Goal: Task Accomplishment & Management: Manage account settings

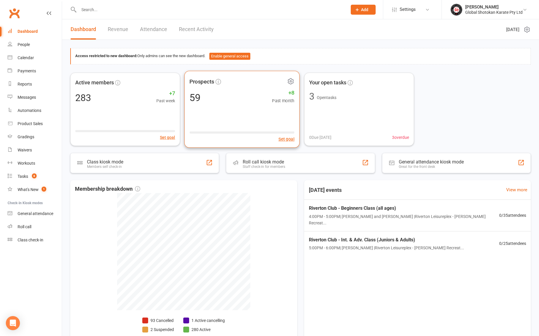
click at [208, 83] on span "Prospects" at bounding box center [202, 81] width 25 height 9
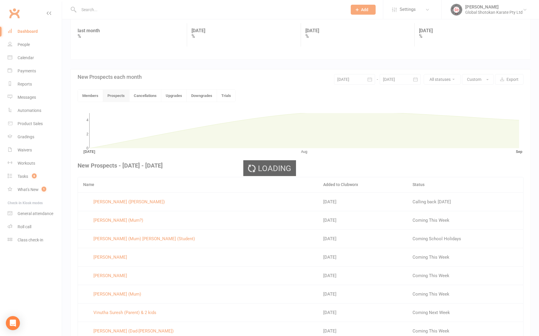
scroll to position [133, 0]
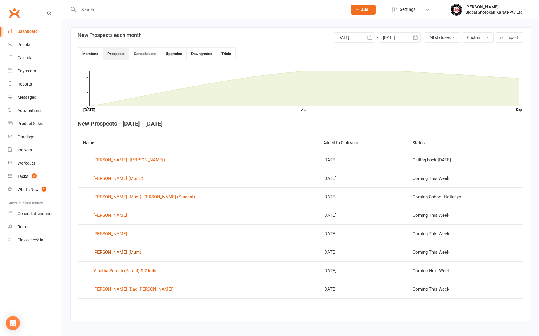
click at [113, 251] on div "[PERSON_NAME] (Mum)" at bounding box center [117, 252] width 48 height 9
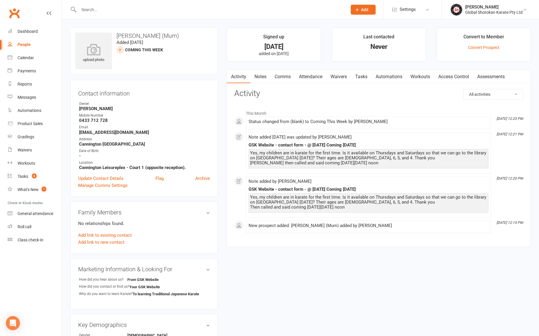
scroll to position [1, 0]
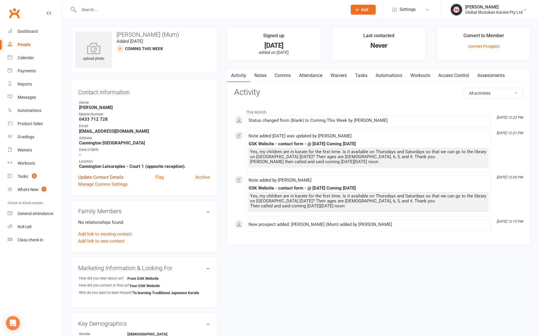
click at [109, 176] on link "Update Contact Details" at bounding box center [100, 177] width 45 height 7
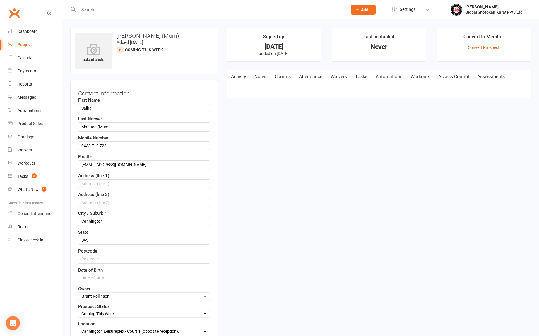
scroll to position [0, 0]
click at [410, 10] on span "Settings" at bounding box center [408, 9] width 16 height 13
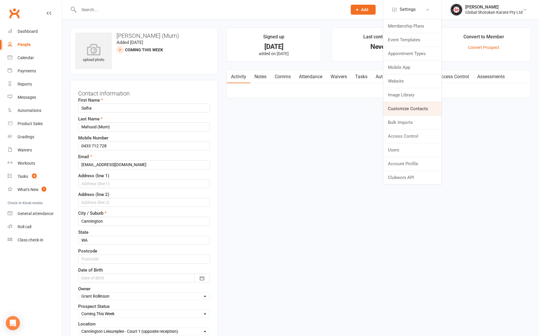
click at [415, 109] on link "Customize Contacts" at bounding box center [412, 108] width 58 height 13
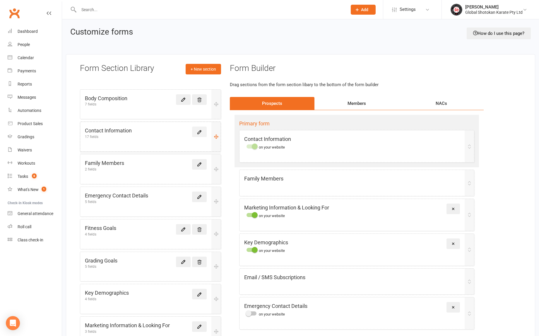
click at [200, 132] on icon at bounding box center [199, 131] width 5 height 5
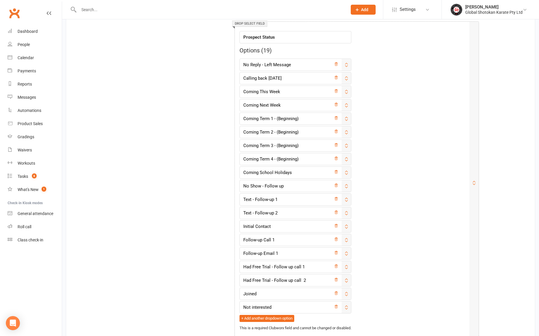
scroll to position [940, 0]
click at [291, 212] on input "Text - Follow-up 2" at bounding box center [295, 212] width 112 height 12
click at [283, 211] on input "Text - Follow-up 2" at bounding box center [295, 212] width 112 height 12
drag, startPoint x: 282, startPoint y: 211, endPoint x: 243, endPoint y: 210, distance: 38.6
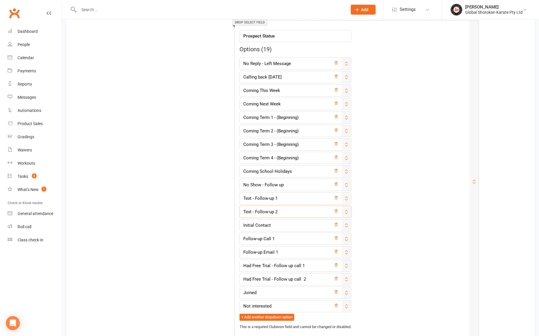
click at [243, 210] on input "Text - Follow-up 2" at bounding box center [295, 211] width 112 height 12
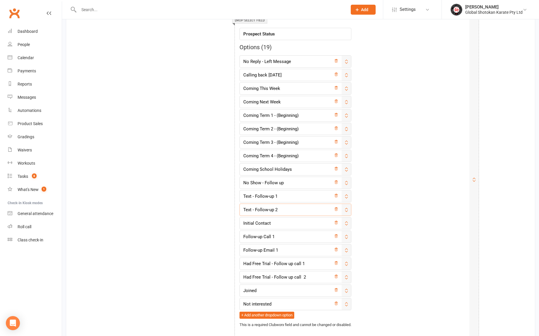
scroll to position [943, 0]
drag, startPoint x: 281, startPoint y: 210, endPoint x: 240, endPoint y: 208, distance: 41.6
click at [240, 208] on input "Text - Follow-up 2" at bounding box center [295, 209] width 112 height 12
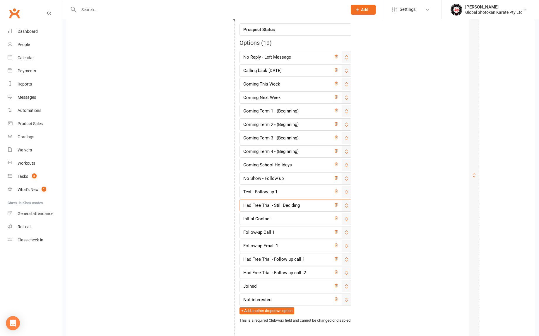
click at [285, 208] on input "Had Free Trial - Still Deciding" at bounding box center [295, 205] width 112 height 12
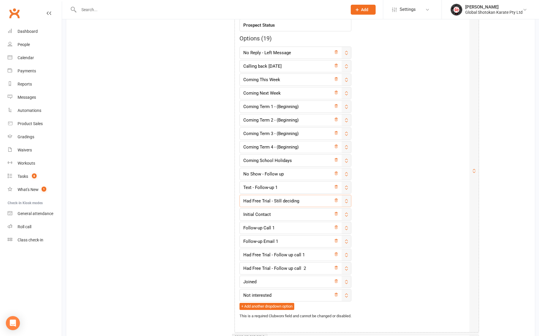
click at [281, 202] on input "Had Free Trial - Still deciding" at bounding box center [295, 201] width 112 height 12
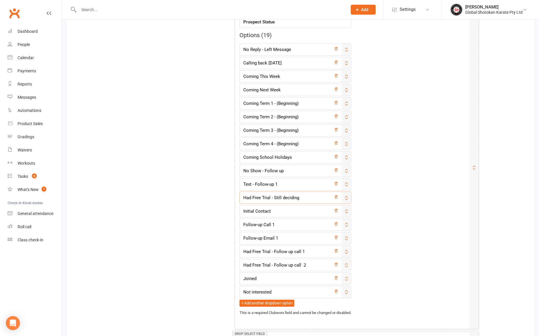
scroll to position [954, 0]
drag, startPoint x: 281, startPoint y: 198, endPoint x: 274, endPoint y: 198, distance: 7.1
click at [274, 198] on input "Had Free Trial - Still deciding" at bounding box center [295, 198] width 112 height 12
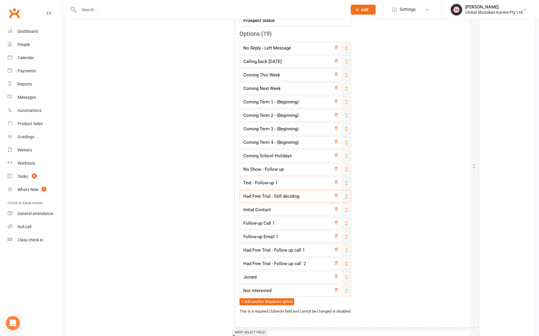
scroll to position [956, 0]
drag, startPoint x: 281, startPoint y: 196, endPoint x: 274, endPoint y: 196, distance: 6.7
click at [274, 196] on input "Had Free Trial - Still deciding" at bounding box center [295, 196] width 112 height 12
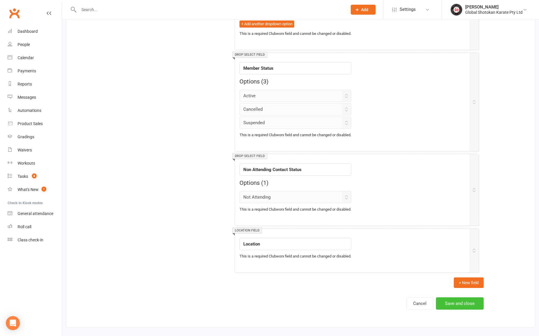
scroll to position [1238, 0]
type input "Had Free Trial - In progress / deciding"
click at [465, 297] on button "Save and close" at bounding box center [460, 303] width 48 height 12
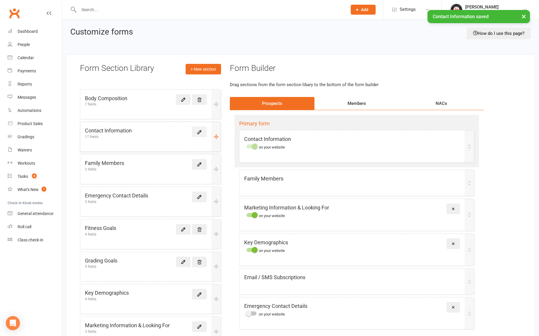
click at [199, 132] on icon at bounding box center [199, 131] width 5 height 5
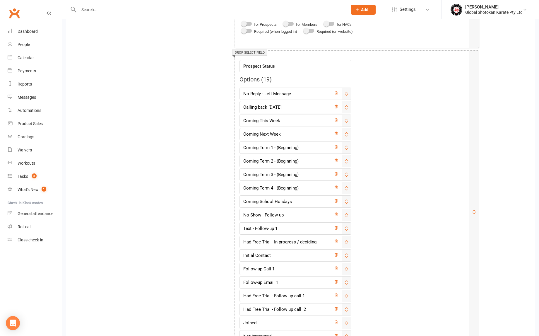
scroll to position [915, 0]
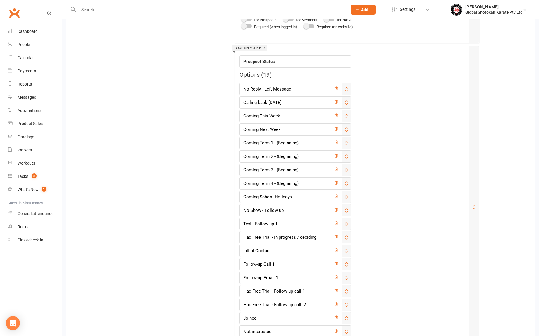
drag, startPoint x: 350, startPoint y: 241, endPoint x: 361, endPoint y: 243, distance: 10.9
click at [366, 245] on div "Field label Prospect Status Options ( 19 ) No Reply - Left Message Calling back…" at bounding box center [351, 203] width 225 height 305
drag, startPoint x: 349, startPoint y: 235, endPoint x: 351, endPoint y: 209, distance: 26.4
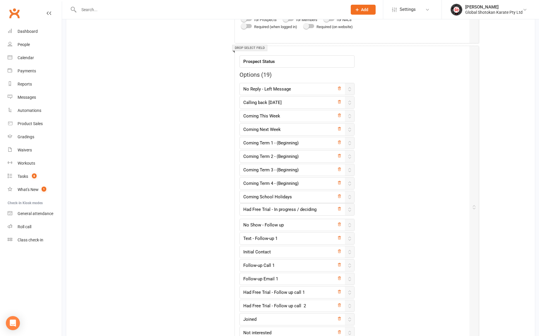
type input "Had Free Trial - In progress / deciding"
type input "No Show - Follow up"
type input "Text - Follow-up 1"
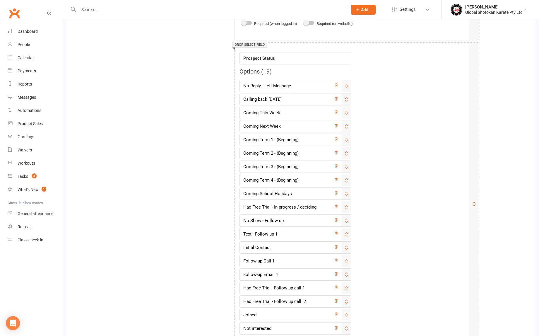
click at [381, 207] on div "Field label Prospect Status Options ( 19 ) No Reply - Left Message Calling back…" at bounding box center [351, 199] width 225 height 305
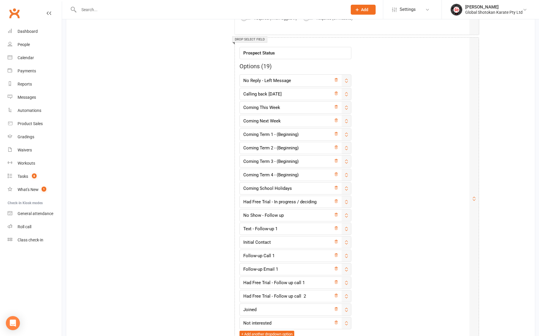
click at [381, 207] on div "Field label Prospect Status Options ( 19 ) No Reply - Left Message Calling back…" at bounding box center [351, 194] width 225 height 305
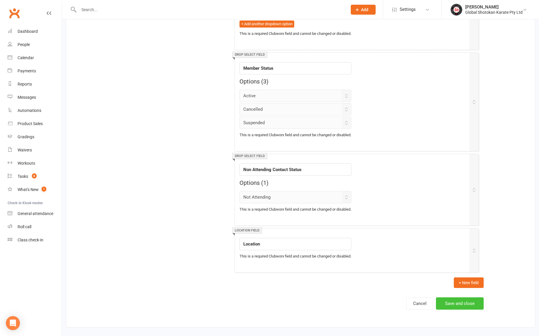
click at [463, 298] on button "Save and close" at bounding box center [460, 303] width 48 height 12
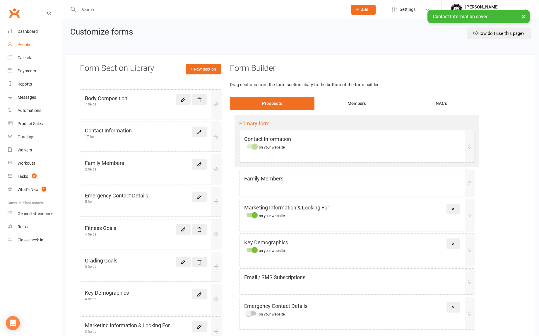
click at [27, 45] on div "People" at bounding box center [24, 44] width 12 height 5
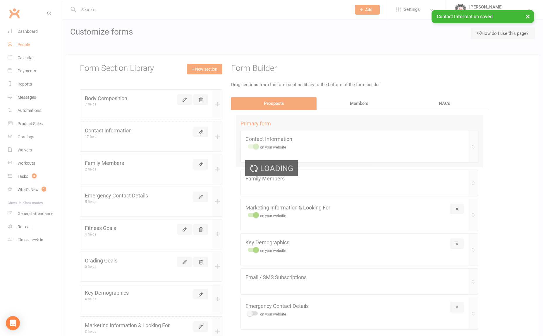
select select "100"
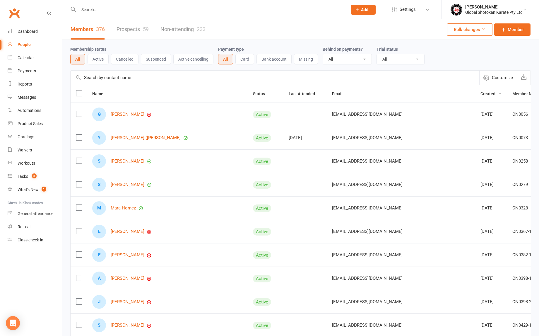
click at [498, 93] on icon "button" at bounding box center [500, 93] width 4 height 4
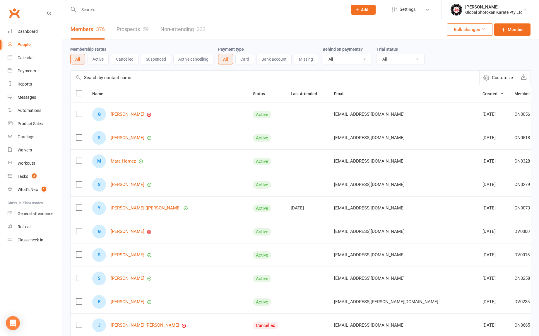
click at [482, 93] on span "Created" at bounding box center [492, 93] width 21 height 5
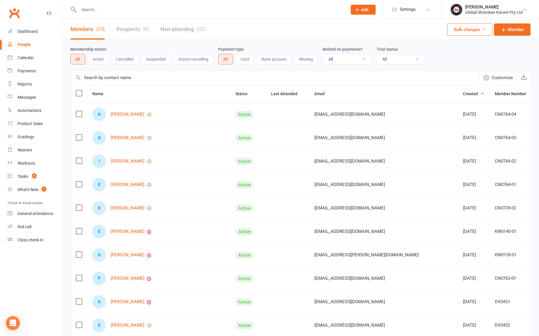
click at [128, 29] on link "Prospects 59" at bounding box center [133, 29] width 32 height 20
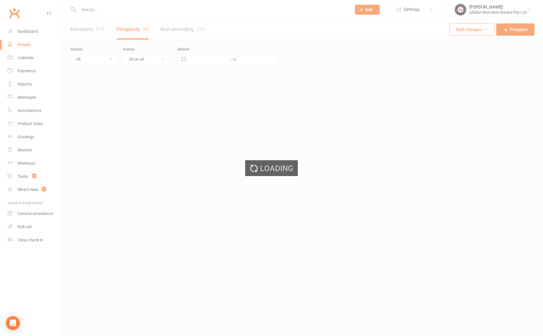
select select "100"
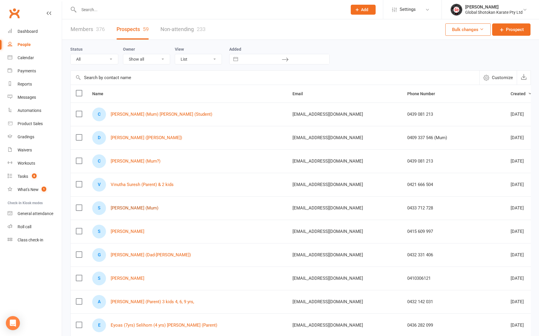
click at [137, 208] on link "[PERSON_NAME] (Mum)" at bounding box center [135, 207] width 48 height 5
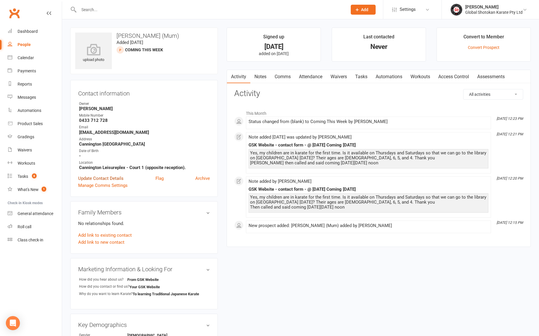
click at [116, 178] on link "Update Contact Details" at bounding box center [100, 178] width 45 height 7
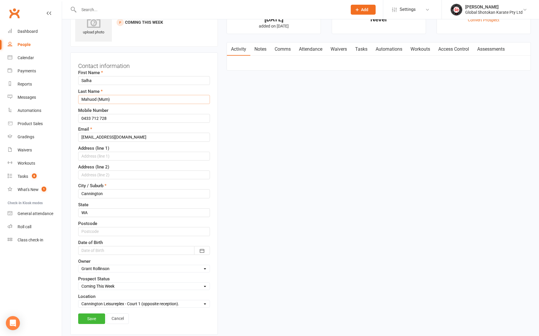
click at [115, 100] on input "Mahuod (Mum)" at bounding box center [144, 99] width 132 height 9
drag, startPoint x: 97, startPoint y: 100, endPoint x: 89, endPoint y: 100, distance: 7.9
click at [89, 100] on input "Mahuod (Mum)" at bounding box center [144, 99] width 132 height 9
paste input "[PERSON_NAME]"
click at [101, 99] on input "MahSalha Mahmuod (Mum)" at bounding box center [144, 99] width 132 height 9
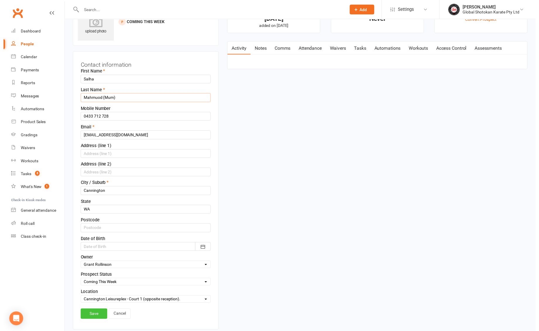
scroll to position [28, 0]
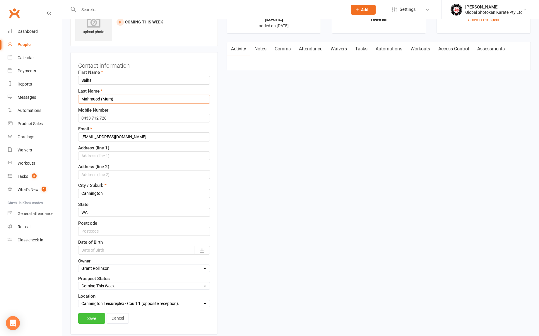
type input "Mahmuod (Mum)"
click at [95, 317] on link "Save" at bounding box center [91, 318] width 27 height 11
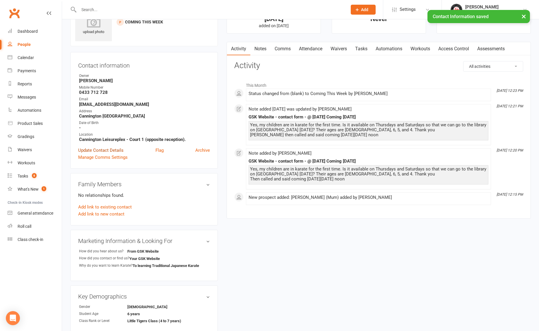
click at [117, 150] on link "Update Contact Details" at bounding box center [100, 150] width 45 height 7
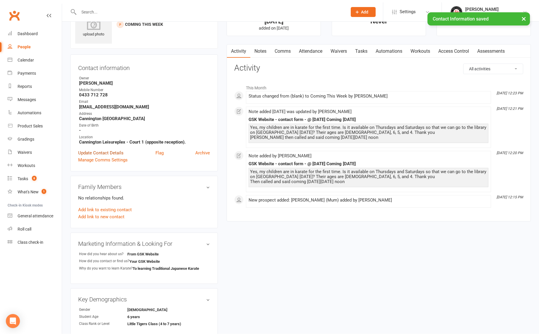
scroll to position [28, 0]
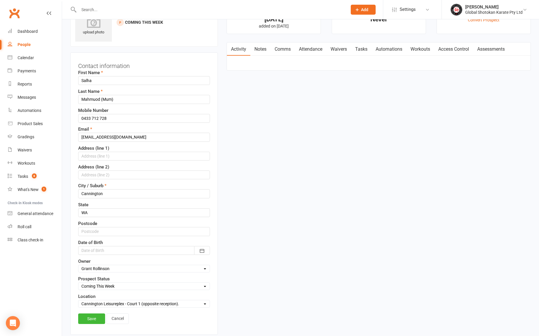
select select "Had Free Trial - In progress / deciding"
click at [95, 317] on link "Save" at bounding box center [91, 318] width 27 height 11
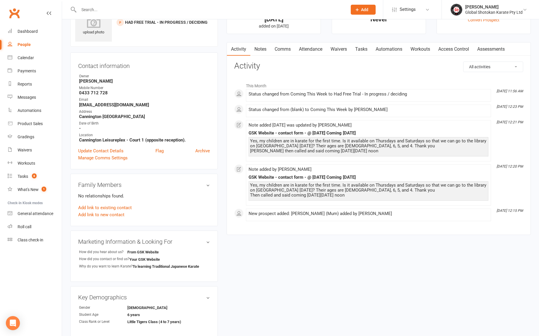
click at [25, 44] on div "People" at bounding box center [24, 44] width 13 height 5
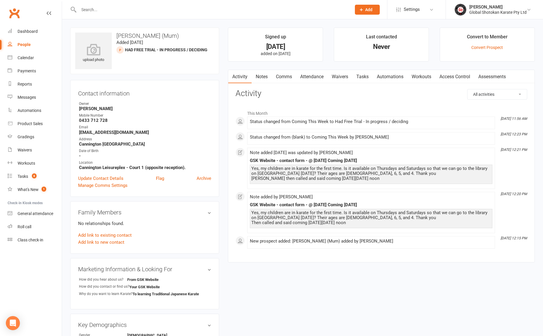
select select "100"
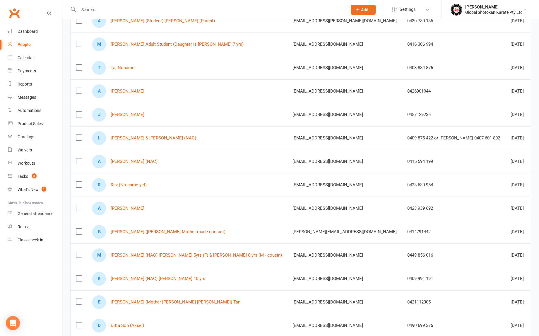
scroll to position [368, 0]
